Goal: Transaction & Acquisition: Purchase product/service

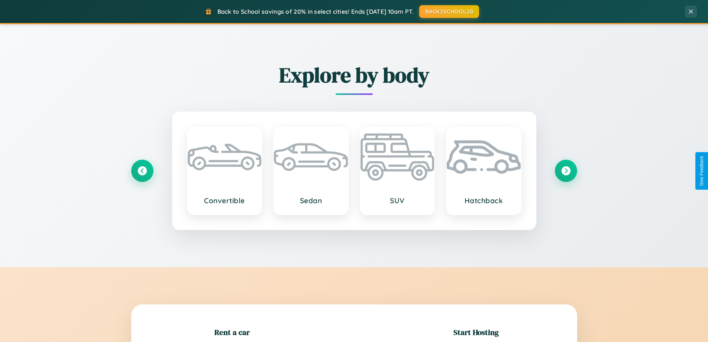
scroll to position [161, 0]
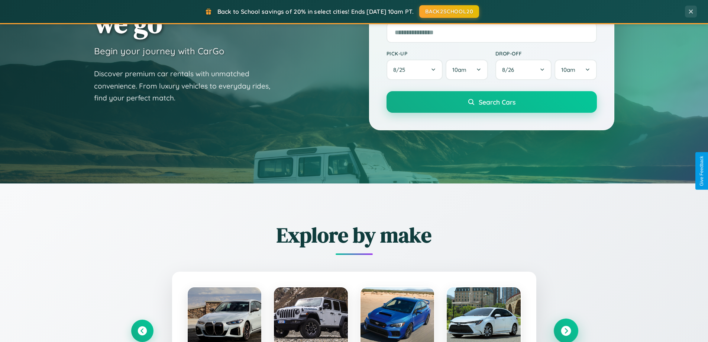
click at [566, 331] on icon at bounding box center [566, 331] width 10 height 10
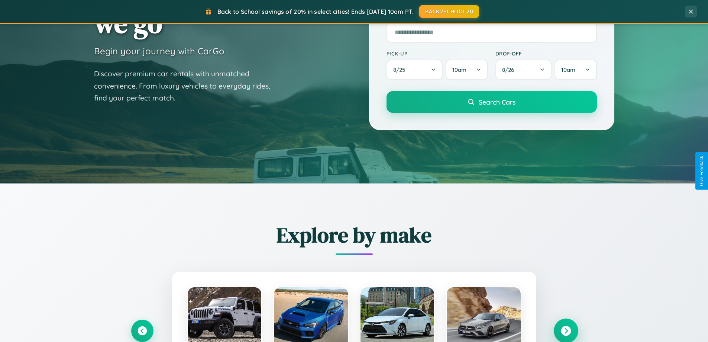
click at [566, 330] on icon at bounding box center [566, 331] width 10 height 10
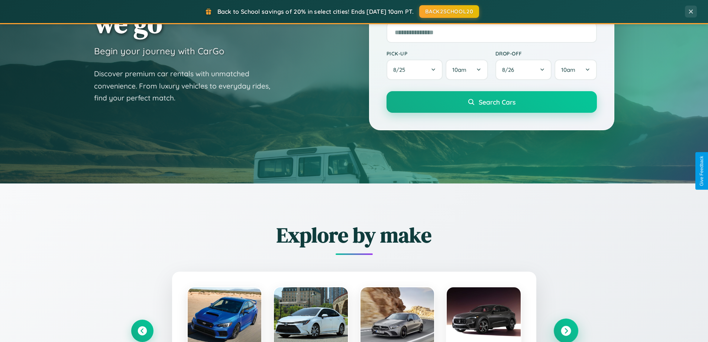
click at [566, 330] on icon at bounding box center [566, 331] width 10 height 10
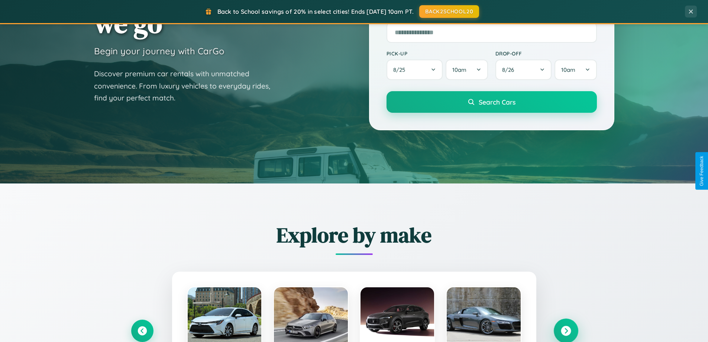
click at [566, 330] on icon at bounding box center [566, 331] width 10 height 10
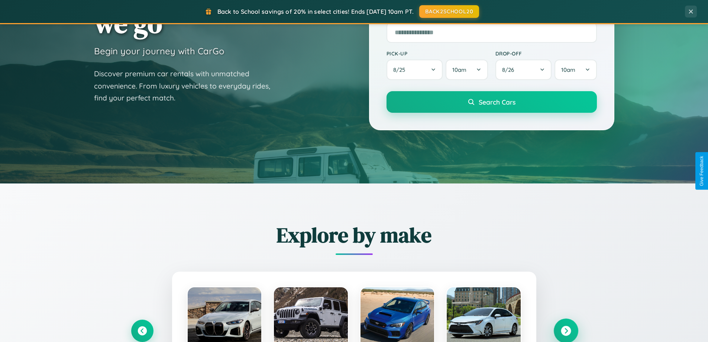
click at [566, 330] on icon at bounding box center [566, 331] width 10 height 10
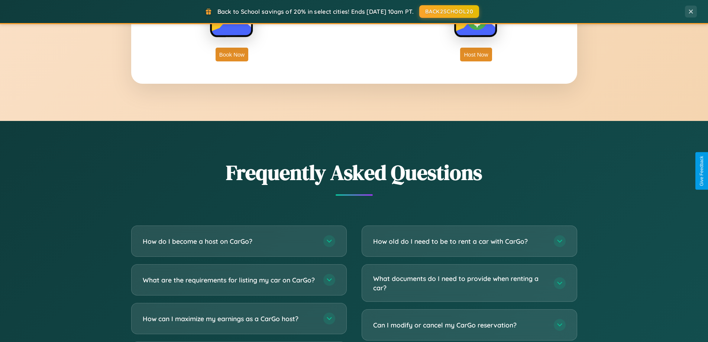
scroll to position [1431, 0]
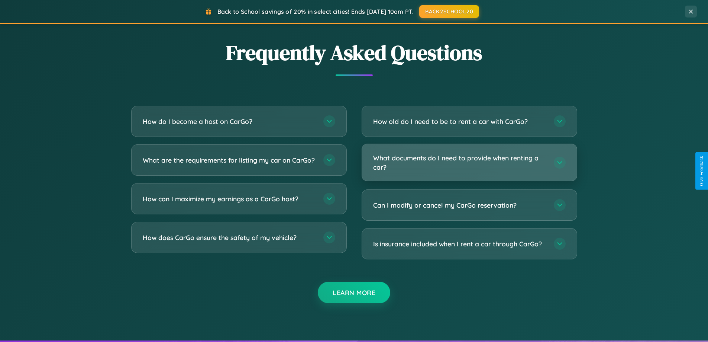
click at [469, 163] on h3 "What documents do I need to provide when renting a car?" at bounding box center [459, 162] width 173 height 18
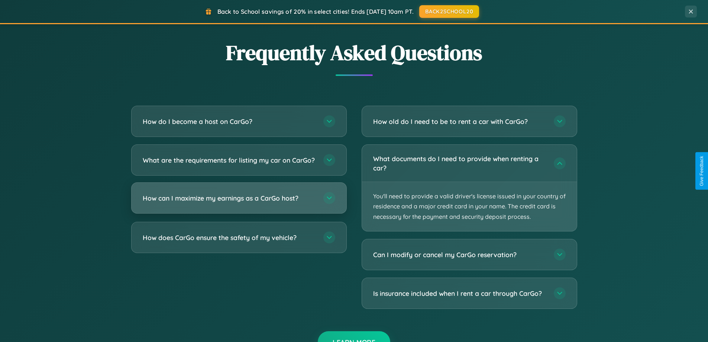
click at [239, 203] on h3 "How can I maximize my earnings as a CarGo host?" at bounding box center [229, 197] width 173 height 9
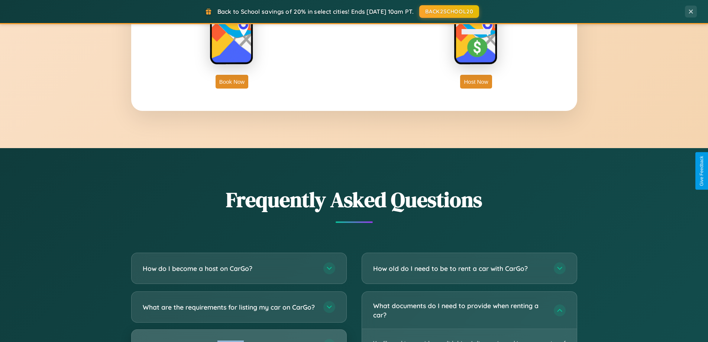
scroll to position [1195, 0]
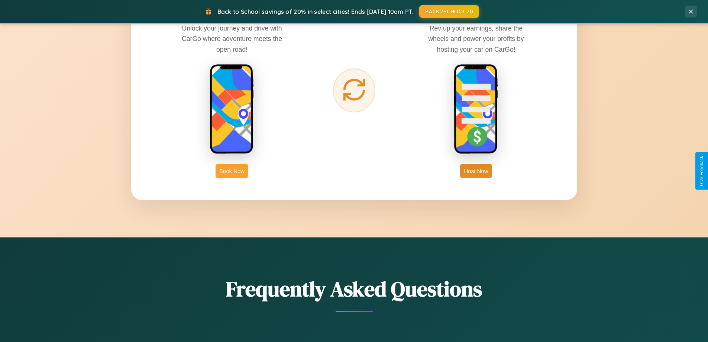
click at [232, 171] on button "Book Now" at bounding box center [232, 171] width 33 height 14
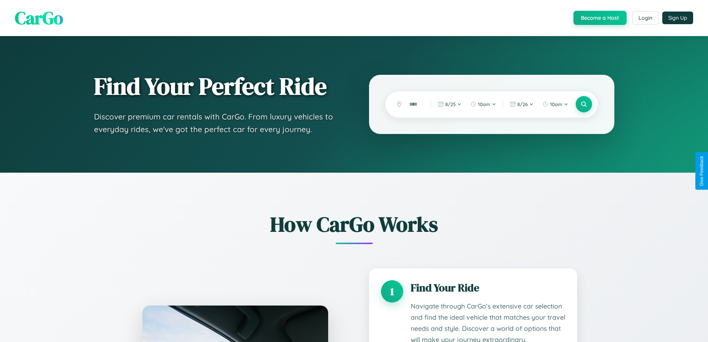
scroll to position [1307, 0]
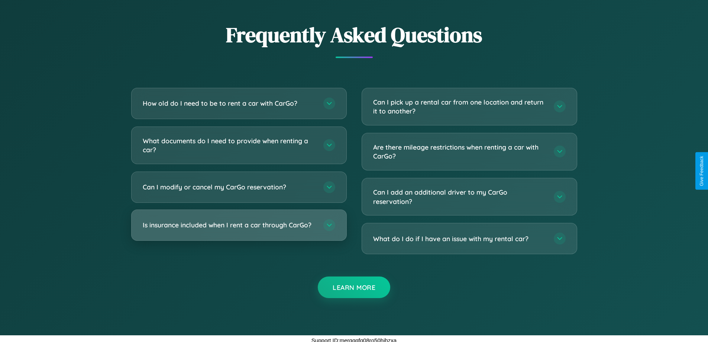
click at [239, 225] on h3 "Is insurance included when I rent a car through CarGo?" at bounding box center [229, 224] width 173 height 9
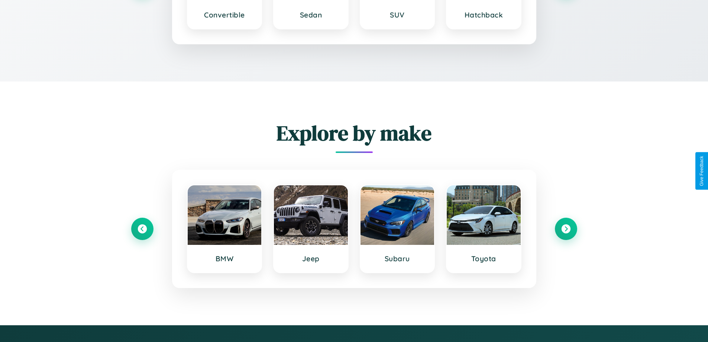
scroll to position [1129, 0]
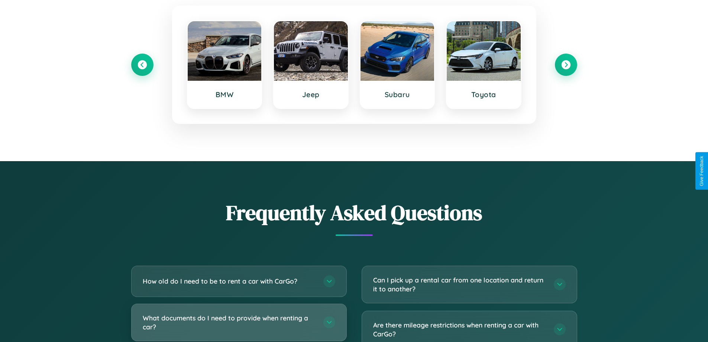
click at [239, 322] on h3 "What documents do I need to provide when renting a car?" at bounding box center [229, 322] width 173 height 18
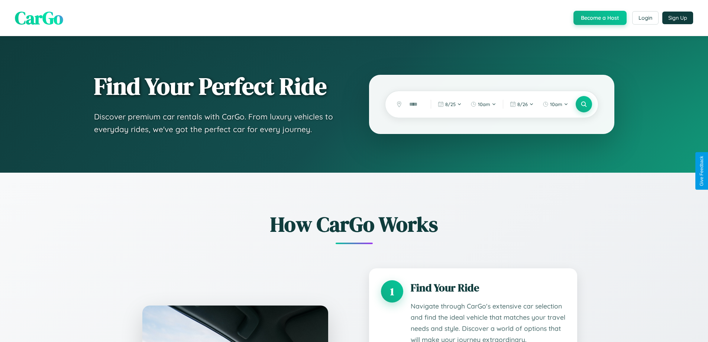
scroll to position [1217, 0]
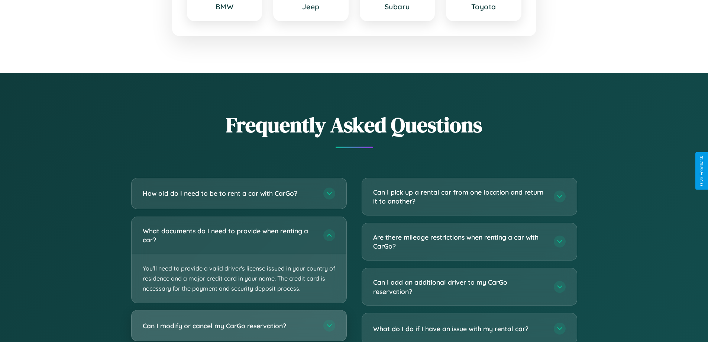
click at [239, 326] on h3 "Can I modify or cancel my CarGo reservation?" at bounding box center [229, 325] width 173 height 9
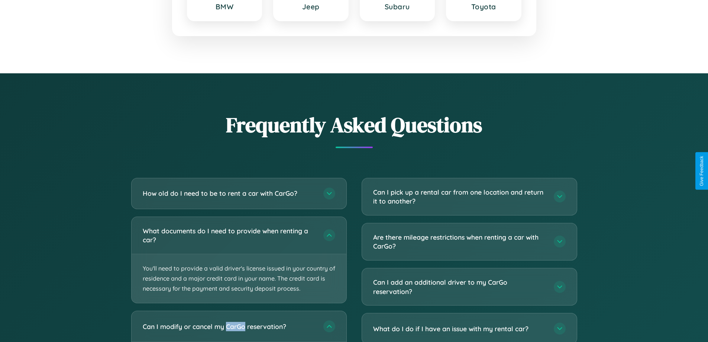
scroll to position [0, 0]
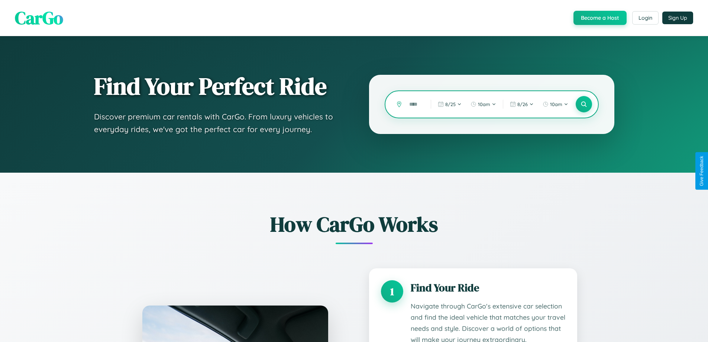
click at [415, 104] on input "text" at bounding box center [415, 104] width 18 height 13
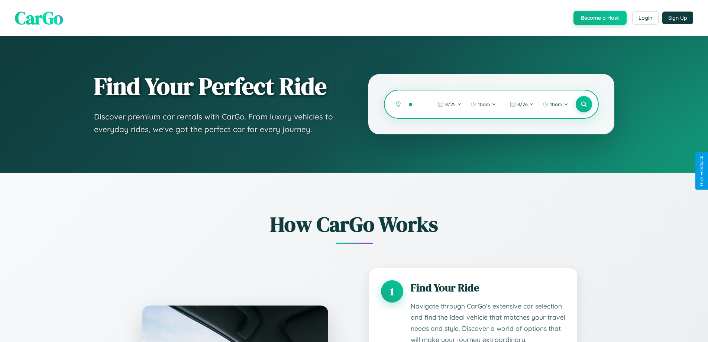
type input "*"
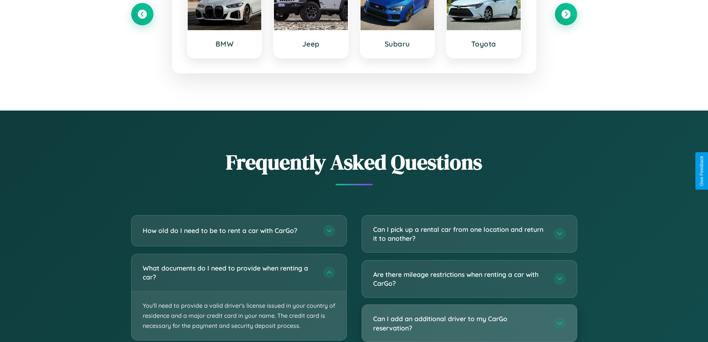
click at [469, 323] on h3 "Can I add an additional driver to my CarGo reservation?" at bounding box center [459, 323] width 173 height 18
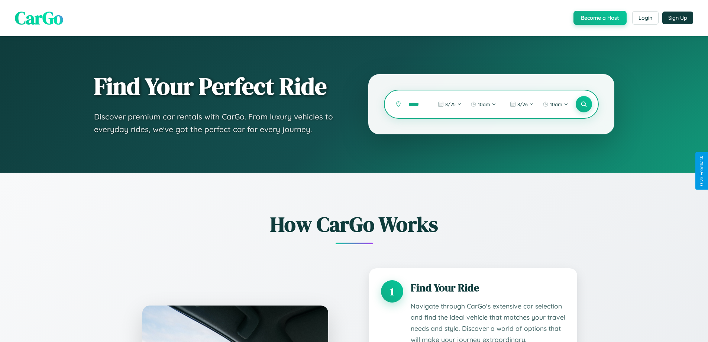
type input "******"
click at [584, 104] on icon at bounding box center [583, 104] width 7 height 7
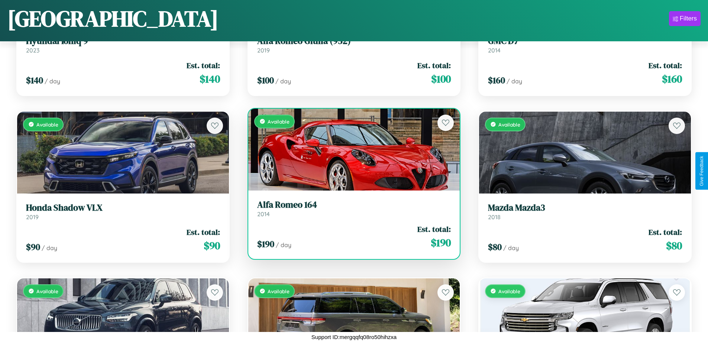
click at [351, 209] on h3 "Alfa Romeo 164" at bounding box center [354, 204] width 194 height 11
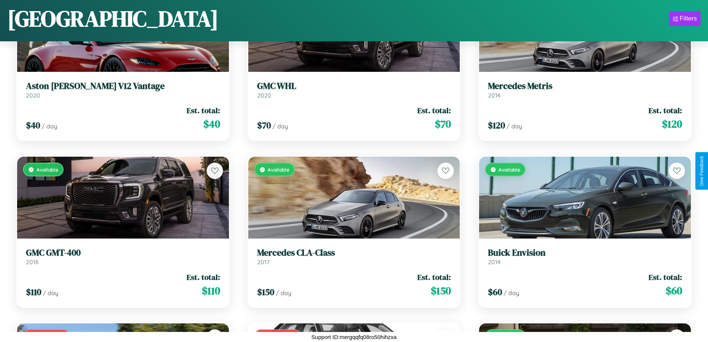
scroll to position [2602, 0]
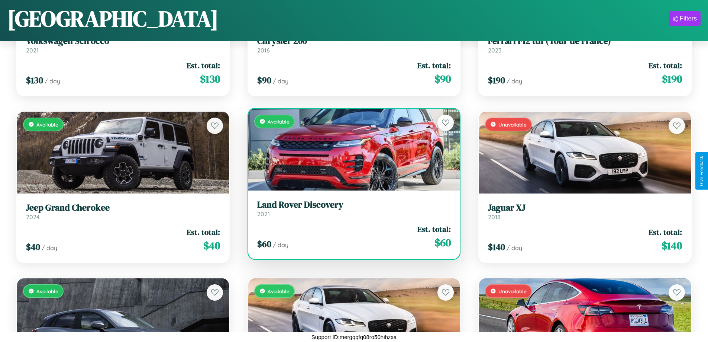
click at [351, 208] on h3 "Land Rover Discovery" at bounding box center [354, 204] width 194 height 11
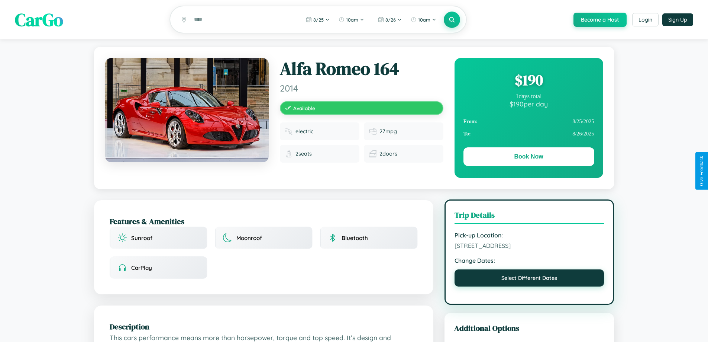
click at [529, 279] on button "Select Different Dates" at bounding box center [530, 277] width 150 height 17
select select "*"
select select "****"
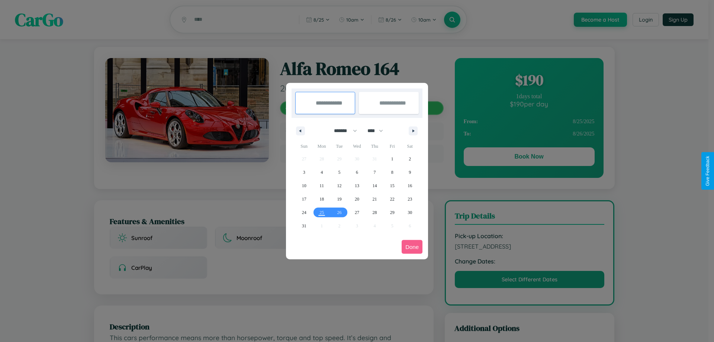
click at [342, 131] on select "******* ******** ***** ***** *** **** **** ****** ********* ******* ******** **…" at bounding box center [344, 131] width 32 height 12
select select "*"
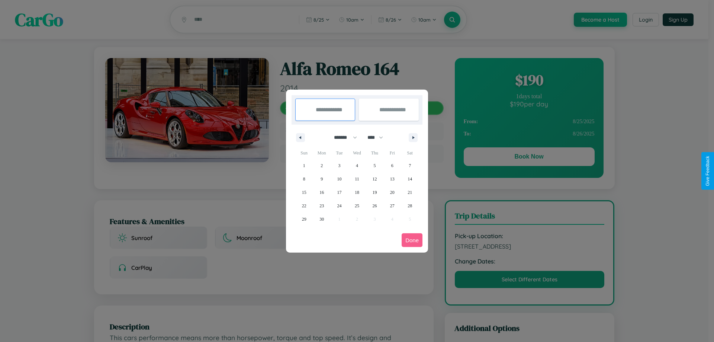
drag, startPoint x: 378, startPoint y: 137, endPoint x: 357, endPoint y: 149, distance: 24.6
click at [378, 137] on select "**** **** **** **** **** **** **** **** **** **** **** **** **** **** **** ****…" at bounding box center [375, 137] width 22 height 12
select select "****"
click at [357, 192] on span "17" at bounding box center [357, 192] width 4 height 13
type input "**********"
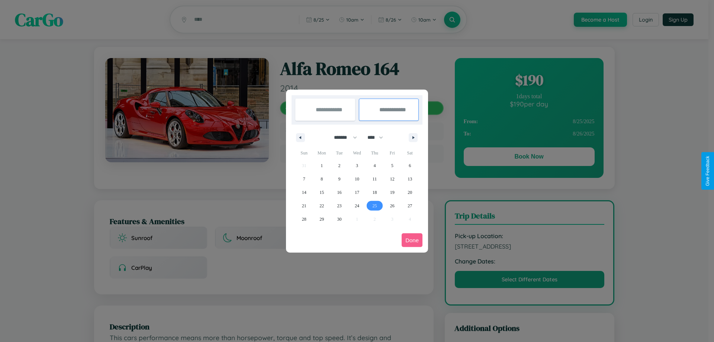
click at [374, 205] on span "25" at bounding box center [374, 205] width 4 height 13
type input "**********"
click at [412, 240] on button "Done" at bounding box center [412, 240] width 21 height 14
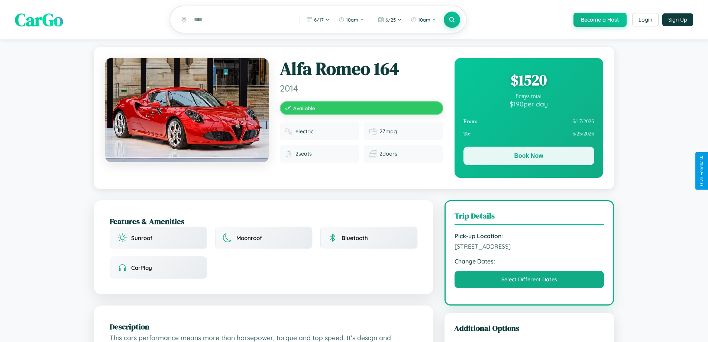
click at [529, 157] on button "Book Now" at bounding box center [529, 155] width 131 height 19
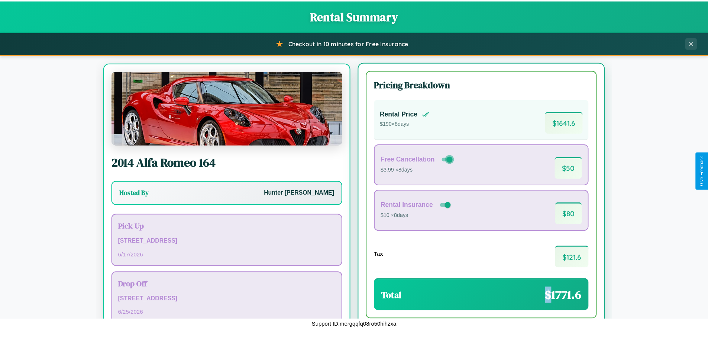
scroll to position [35, 0]
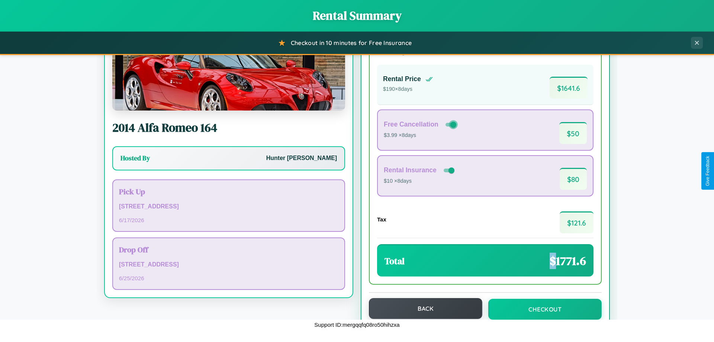
click at [422, 309] on button "Back" at bounding box center [425, 308] width 113 height 21
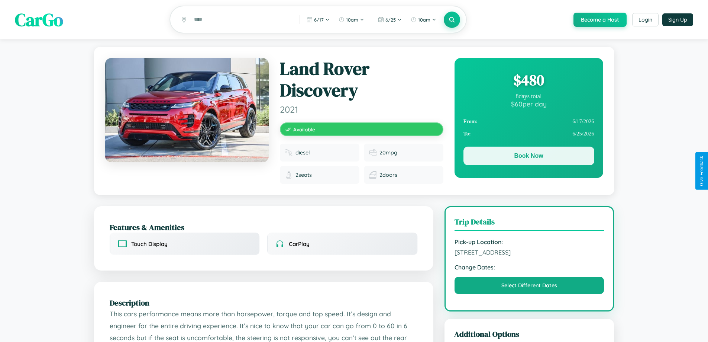
click at [529, 157] on button "Book Now" at bounding box center [529, 155] width 131 height 19
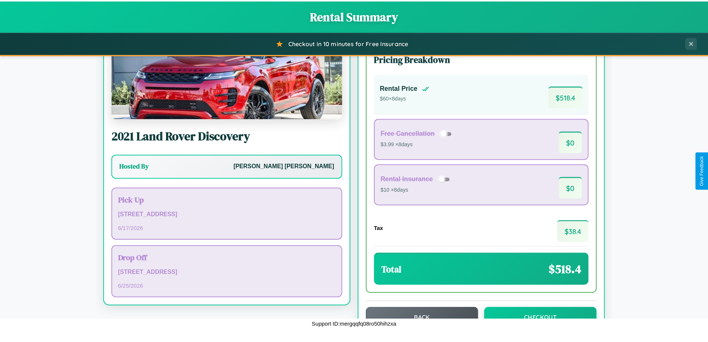
scroll to position [51, 0]
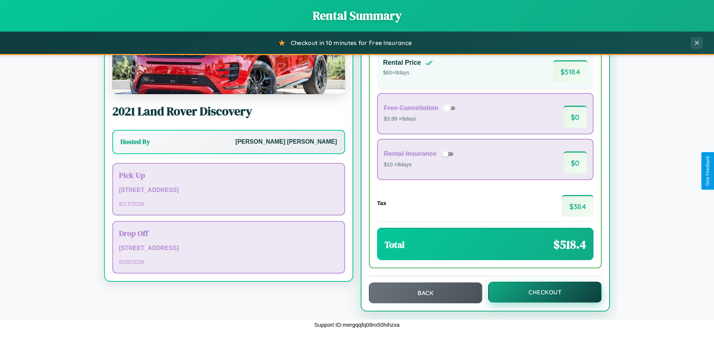
click at [540, 292] on button "Checkout" at bounding box center [544, 291] width 113 height 21
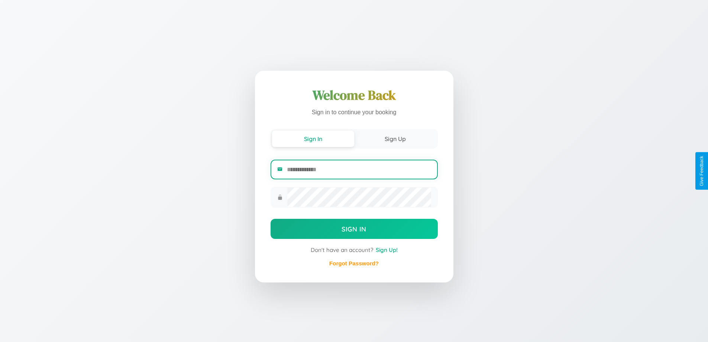
click at [359, 169] on input "email" at bounding box center [359, 169] width 144 height 18
type input "**********"
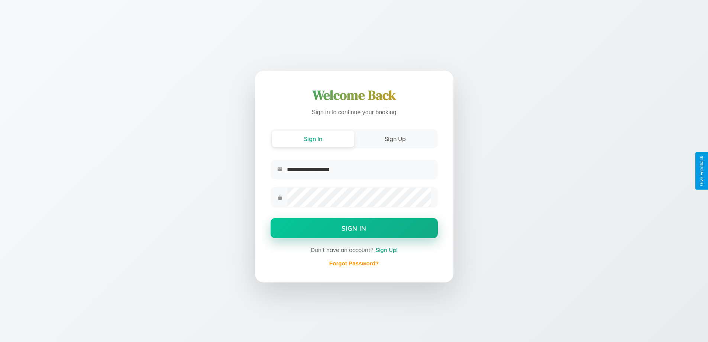
click at [354, 229] on button "Sign In" at bounding box center [354, 228] width 167 height 20
